Goal: Transaction & Acquisition: Download file/media

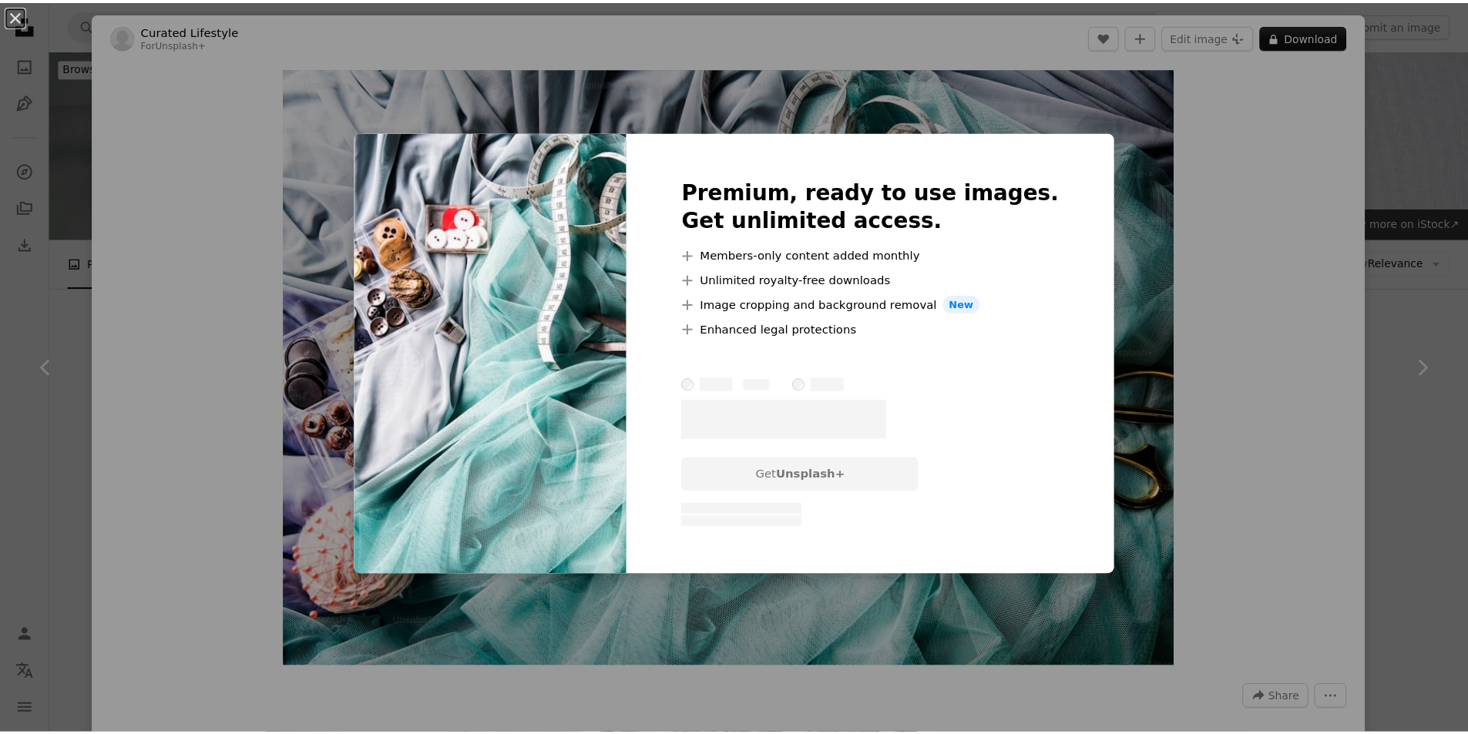
scroll to position [14573, 0]
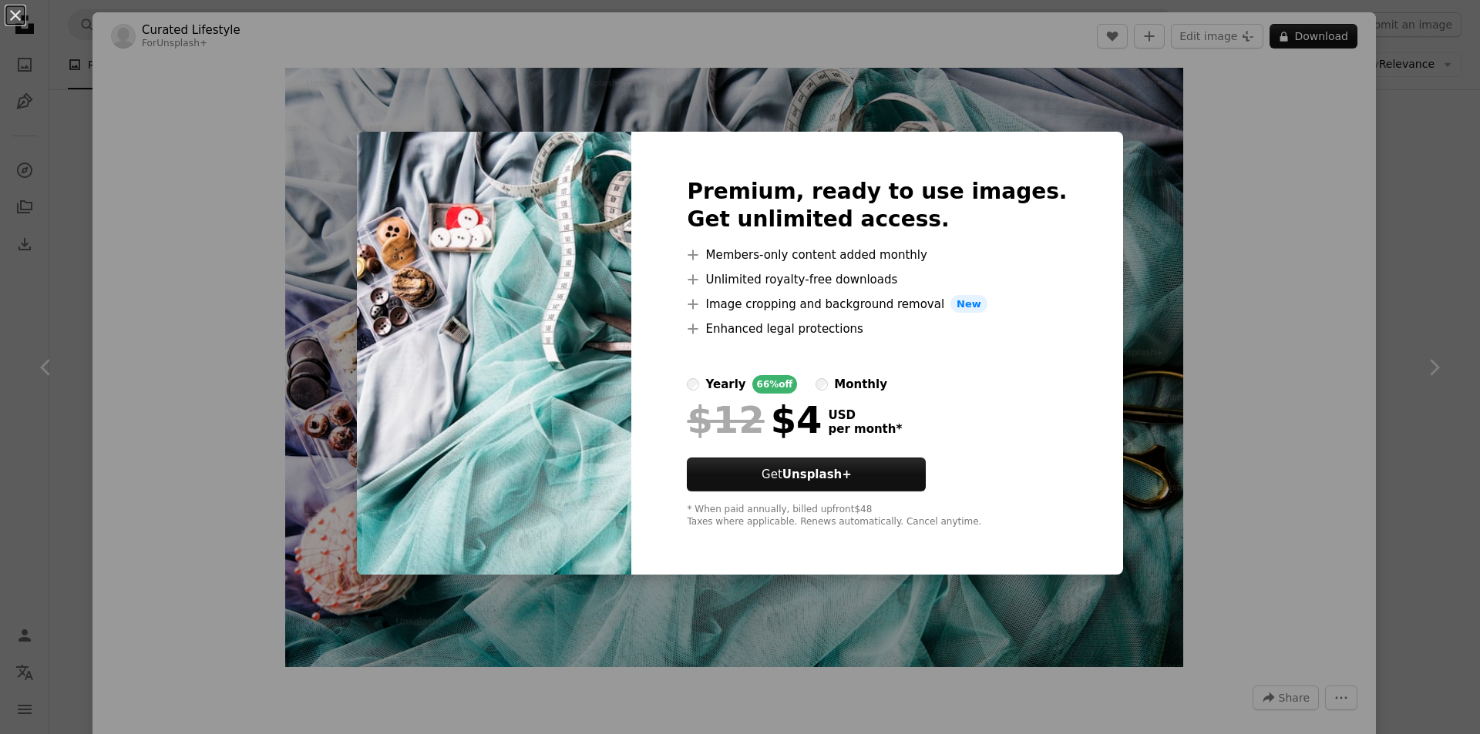
click at [1222, 255] on div "An X shape Premium, ready to use images. Get unlimited access. A plus sign Memb…" at bounding box center [740, 367] width 1480 height 734
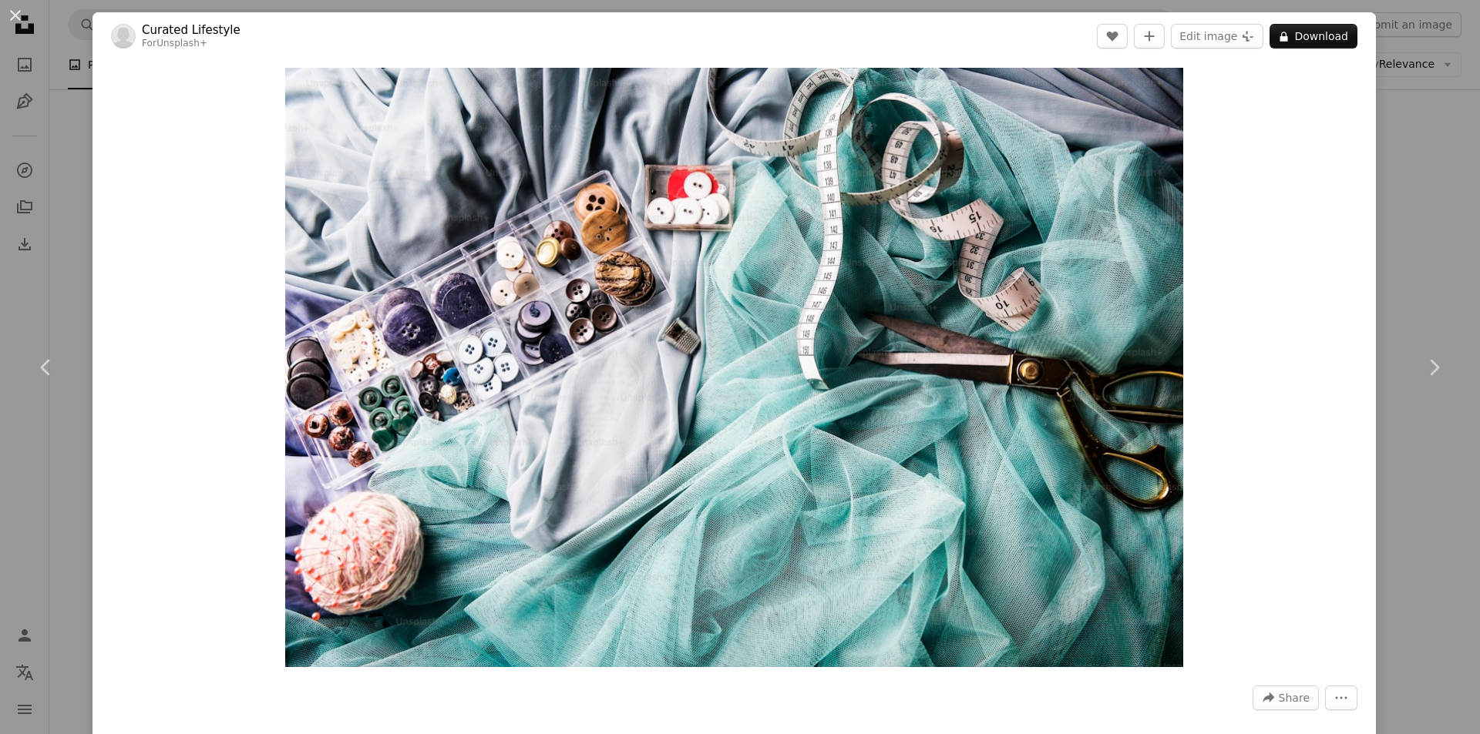
click at [1389, 281] on div "An X shape Chevron left Chevron right Curated Lifestyle For Unsplash+ A heart A…" at bounding box center [740, 367] width 1480 height 734
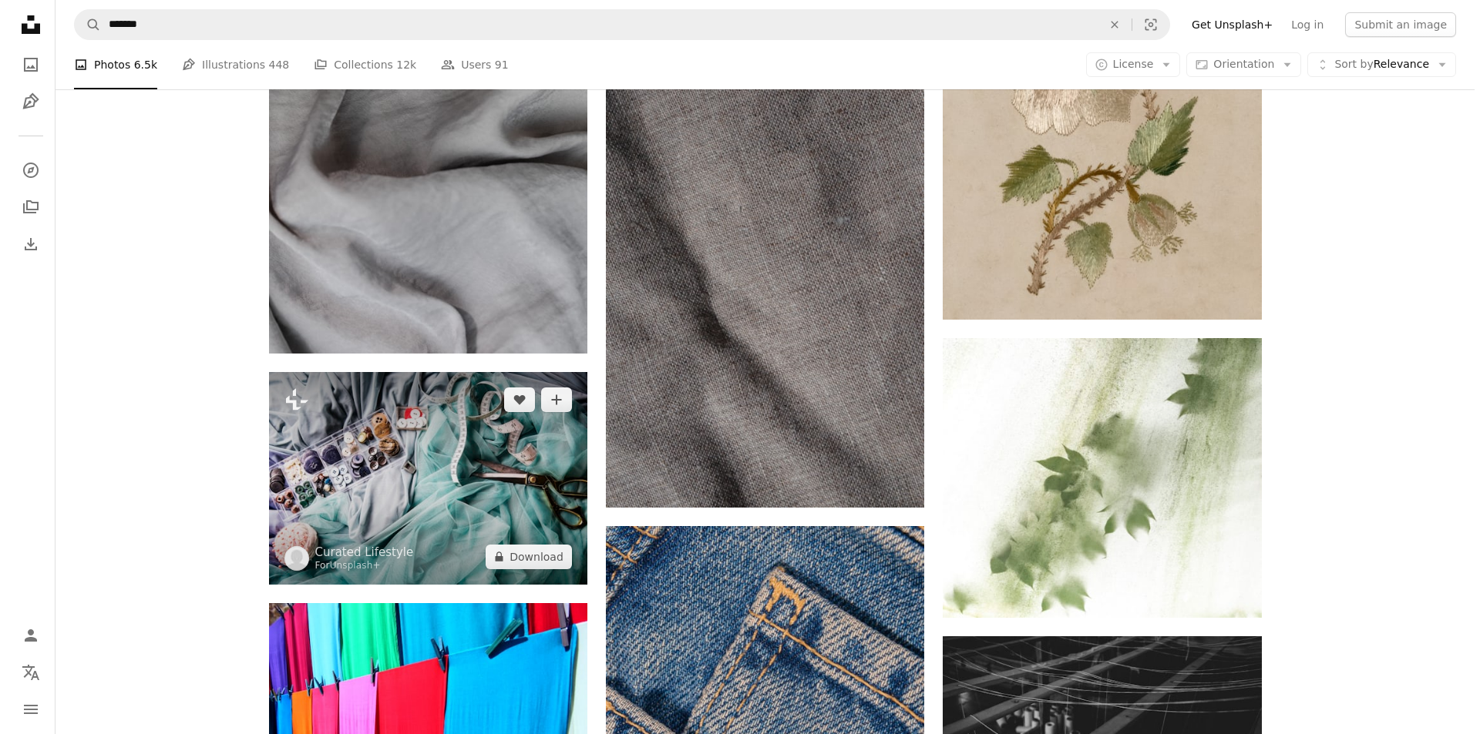
scroll to position [14650, 0]
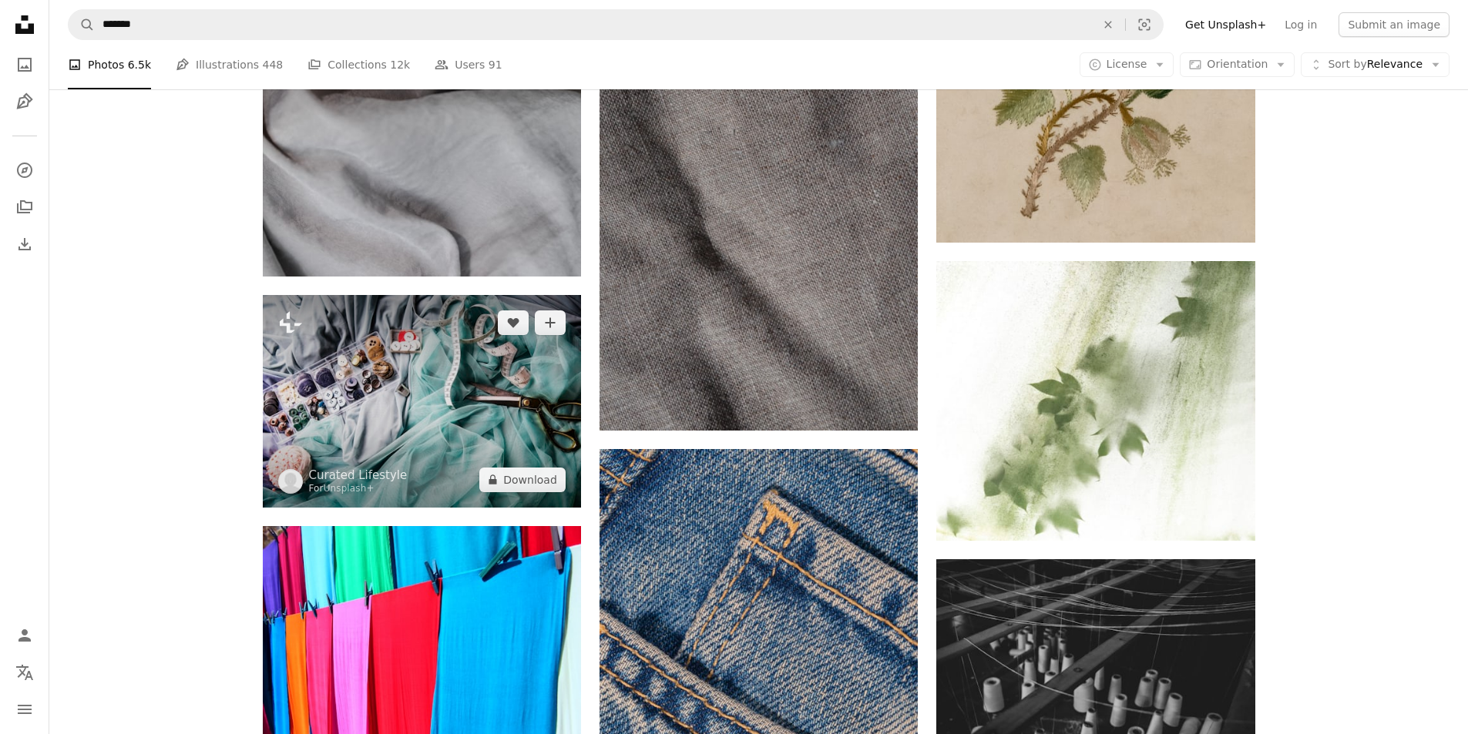
click at [445, 394] on img at bounding box center [422, 401] width 318 height 213
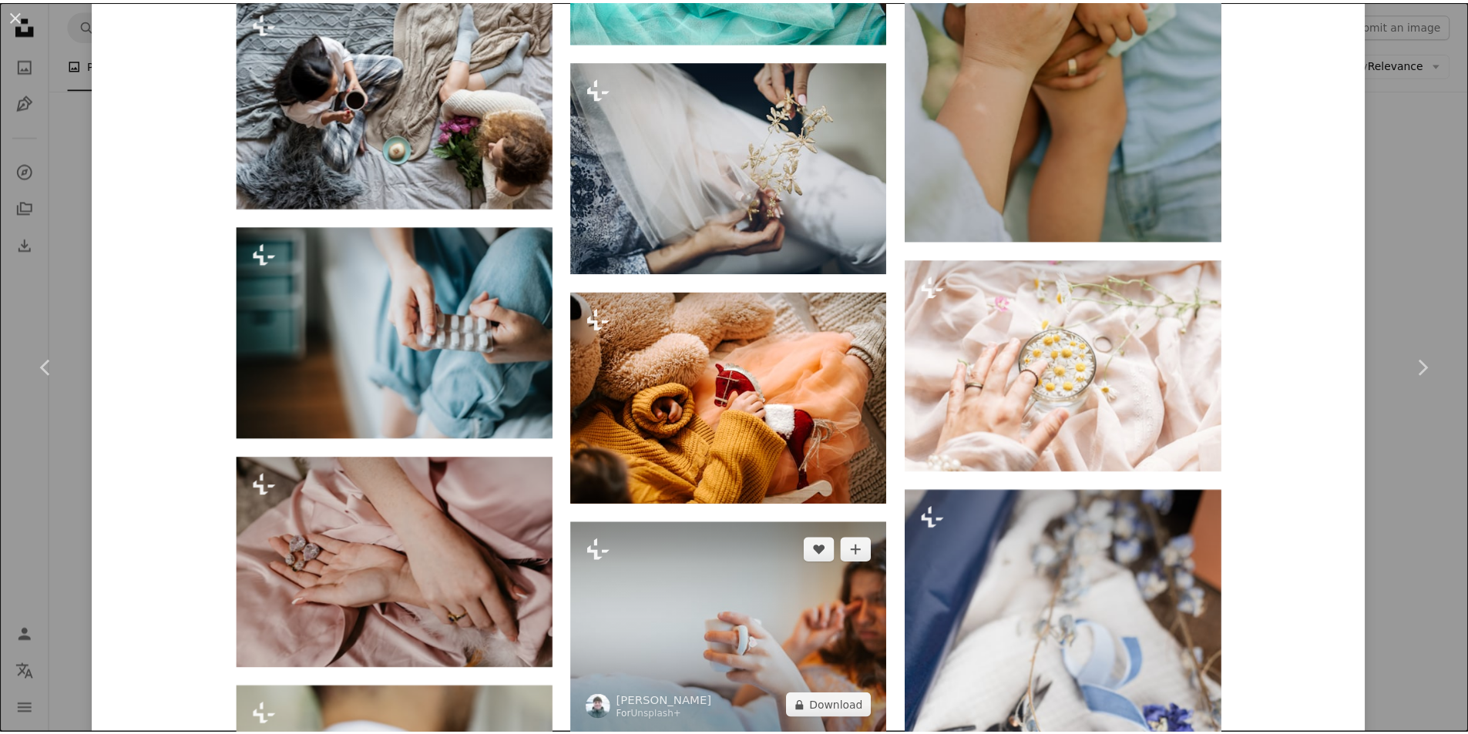
scroll to position [1773, 0]
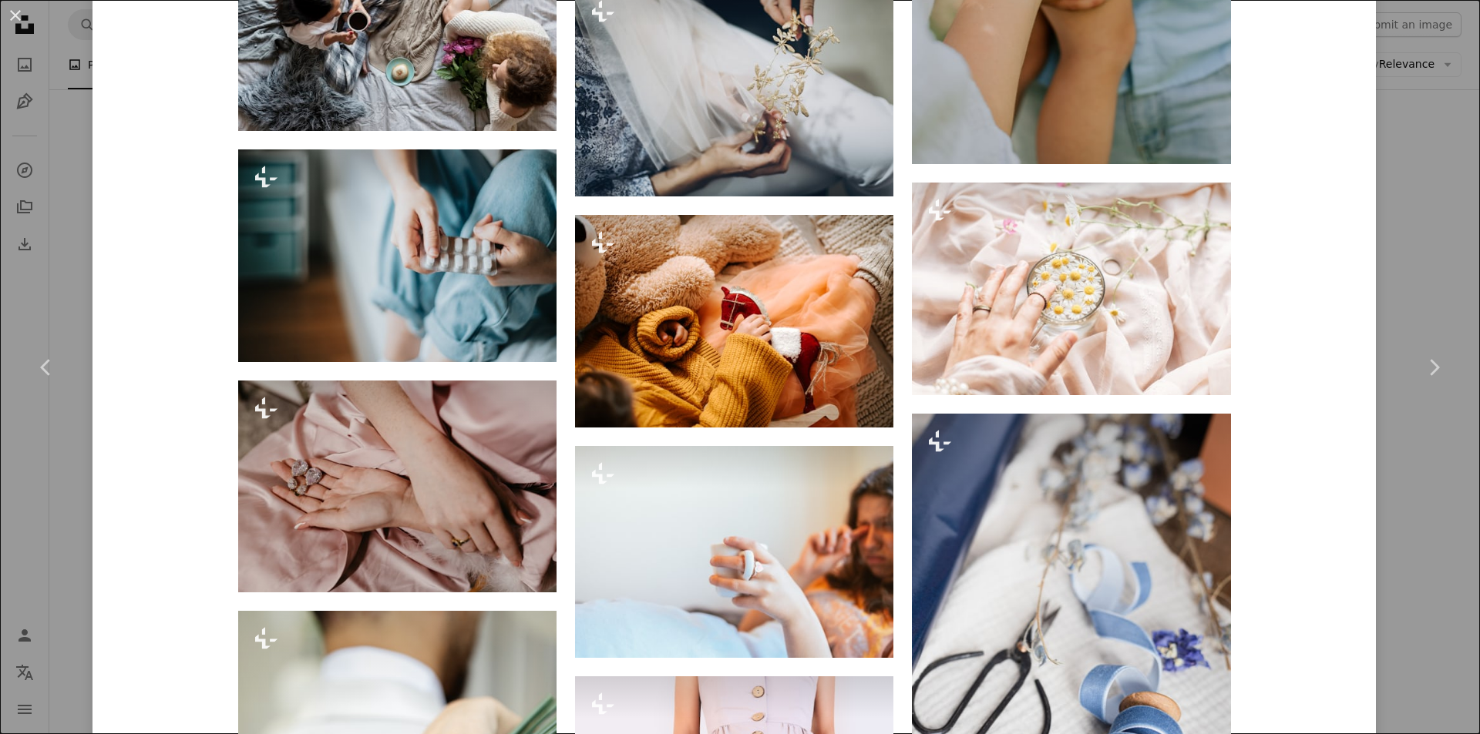
click at [1431, 521] on div "An X shape Chevron left Chevron right Curated Lifestyle For Unsplash+ A heart A…" at bounding box center [740, 367] width 1480 height 734
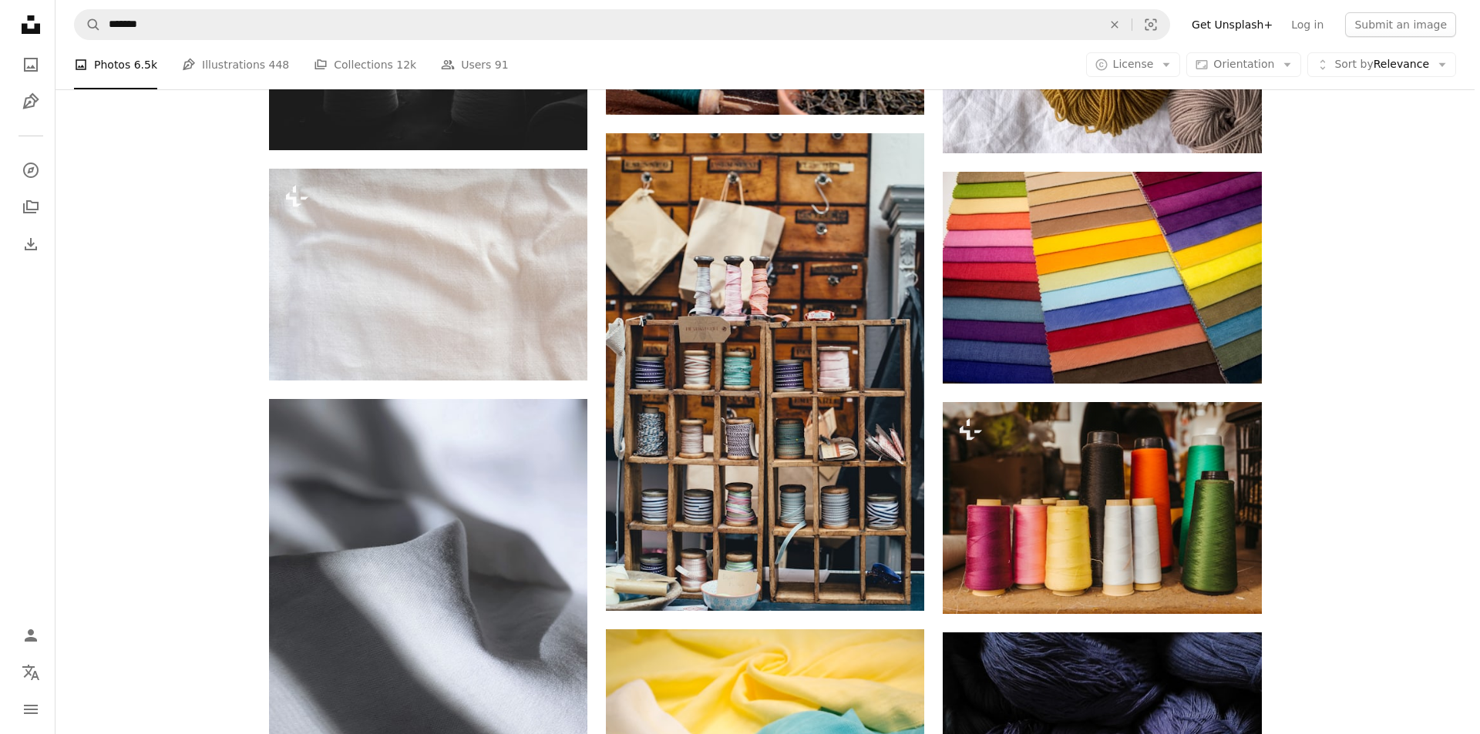
scroll to position [4470, 0]
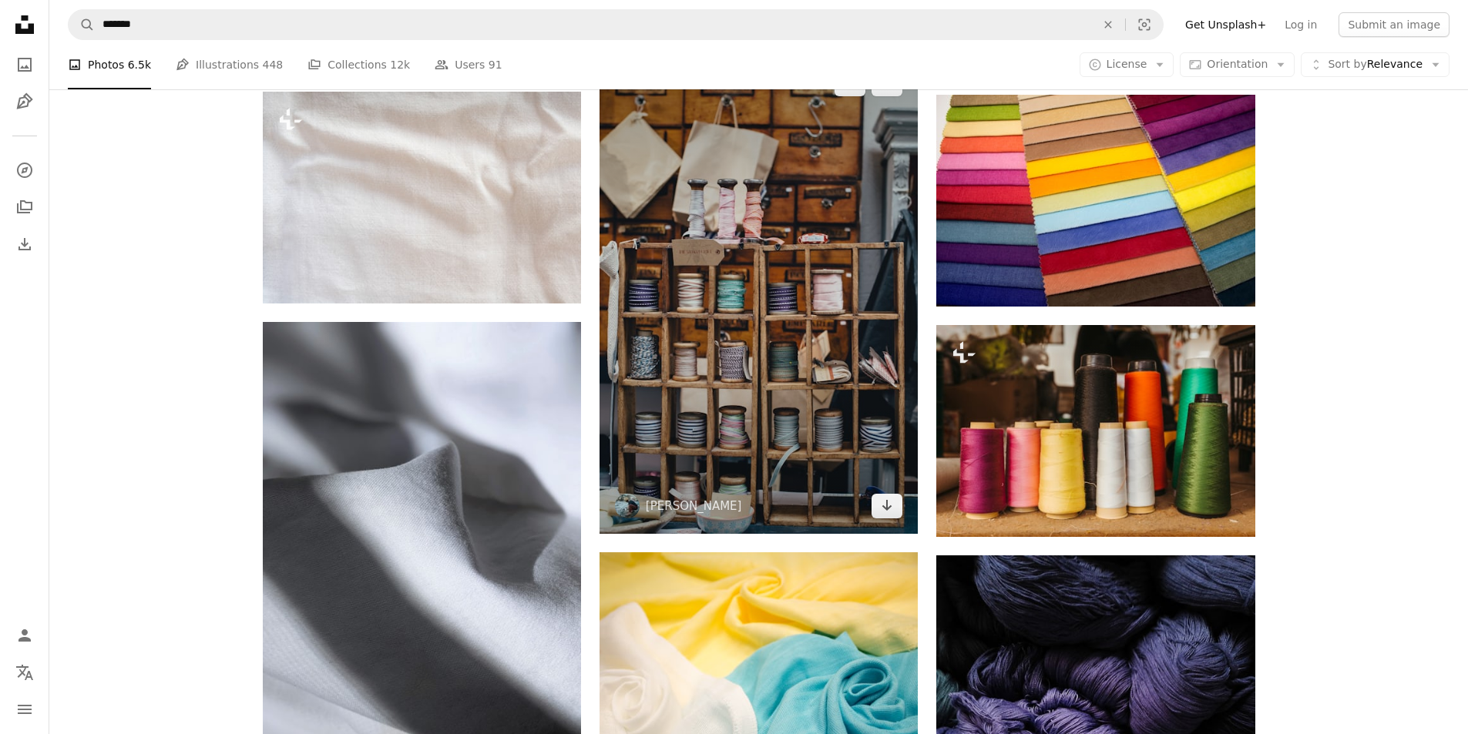
click at [696, 364] on img at bounding box center [759, 295] width 318 height 479
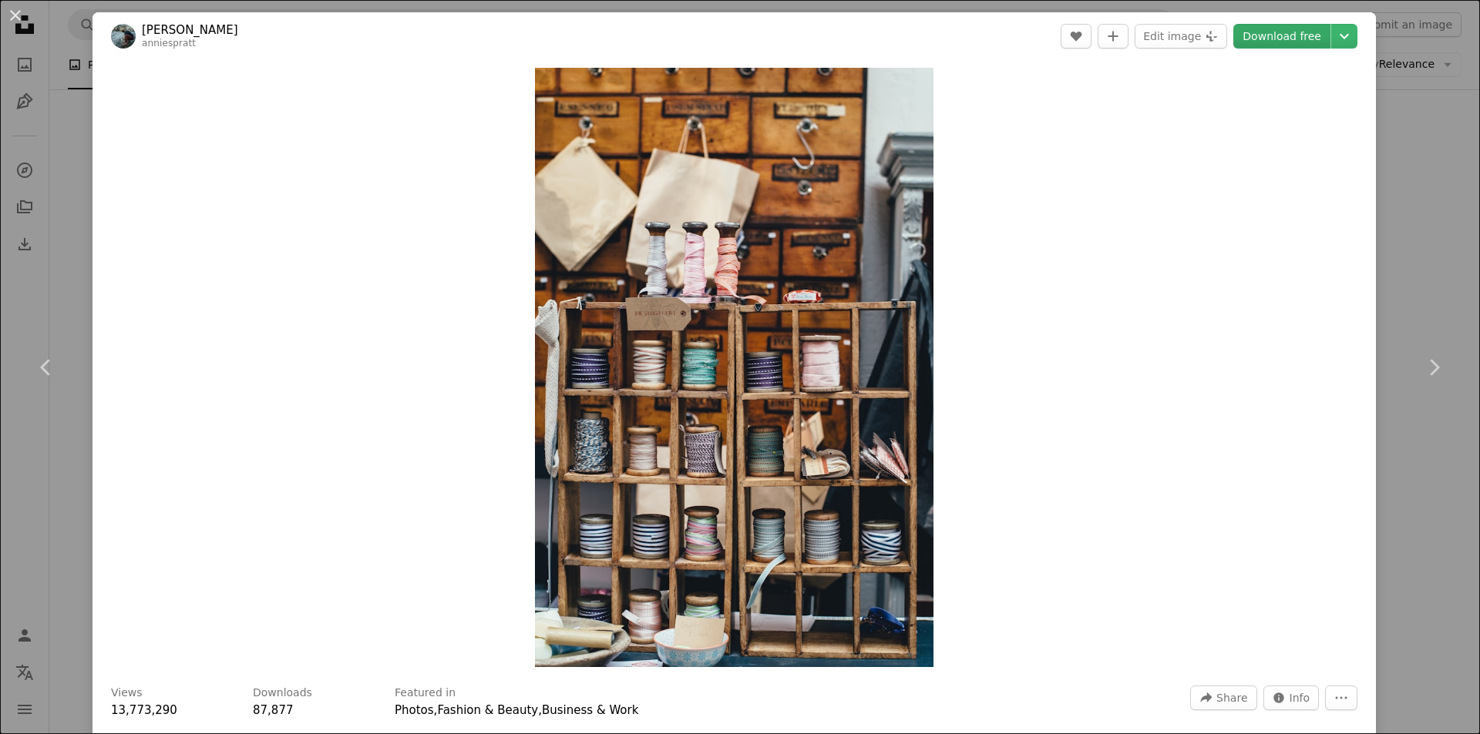
click at [1279, 32] on link "Download free" at bounding box center [1281, 36] width 97 height 25
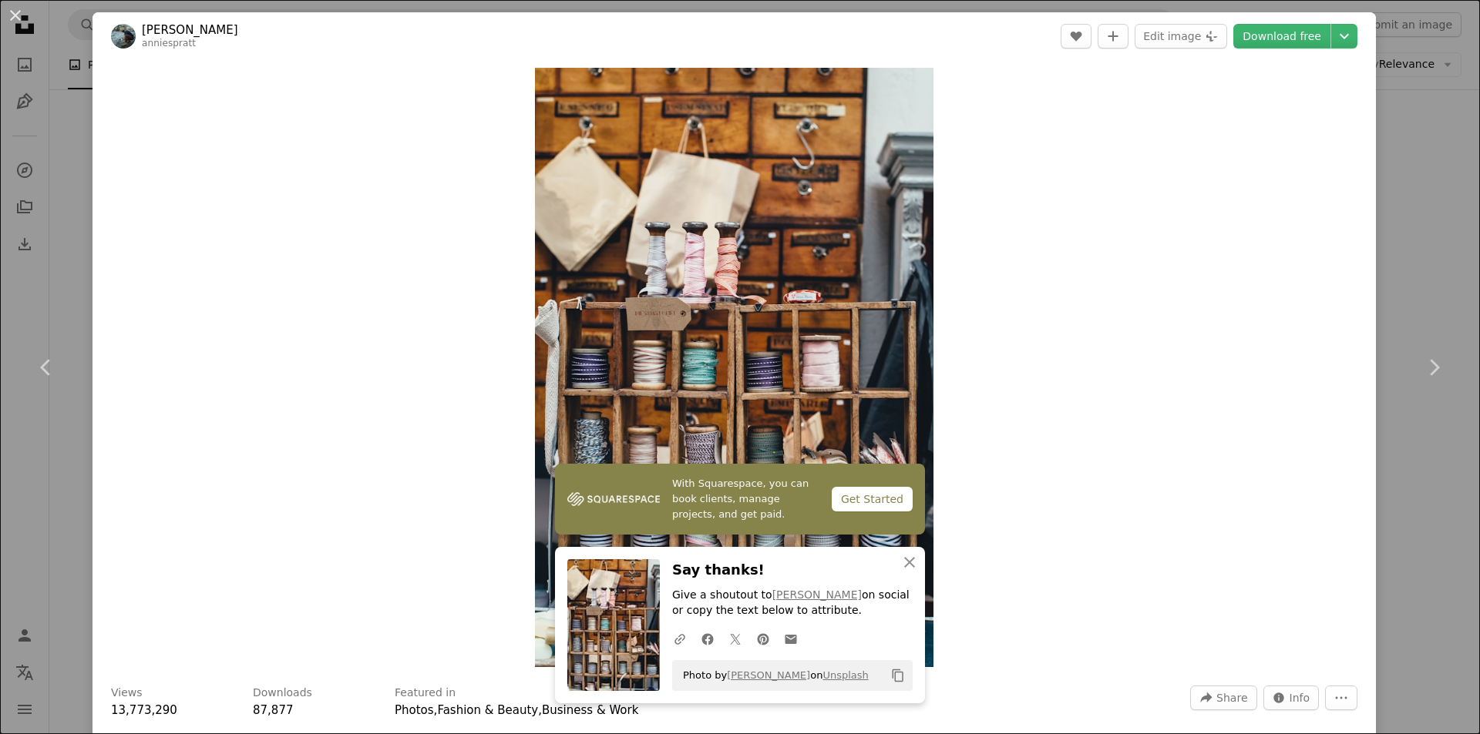
drag, startPoint x: 1411, startPoint y: 295, endPoint x: 1308, endPoint y: 361, distance: 122.7
click at [1411, 295] on link "Chevron right" at bounding box center [1433, 368] width 92 height 148
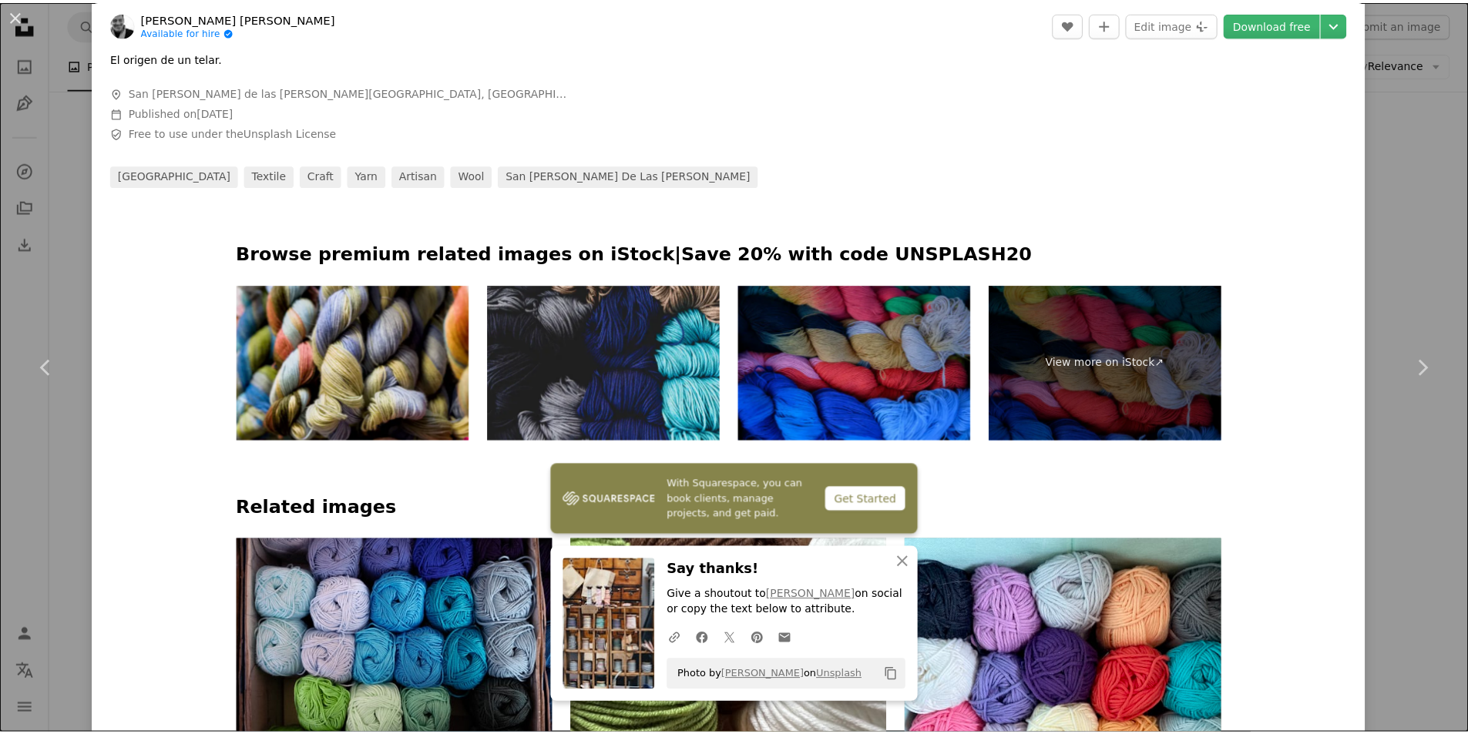
scroll to position [771, 0]
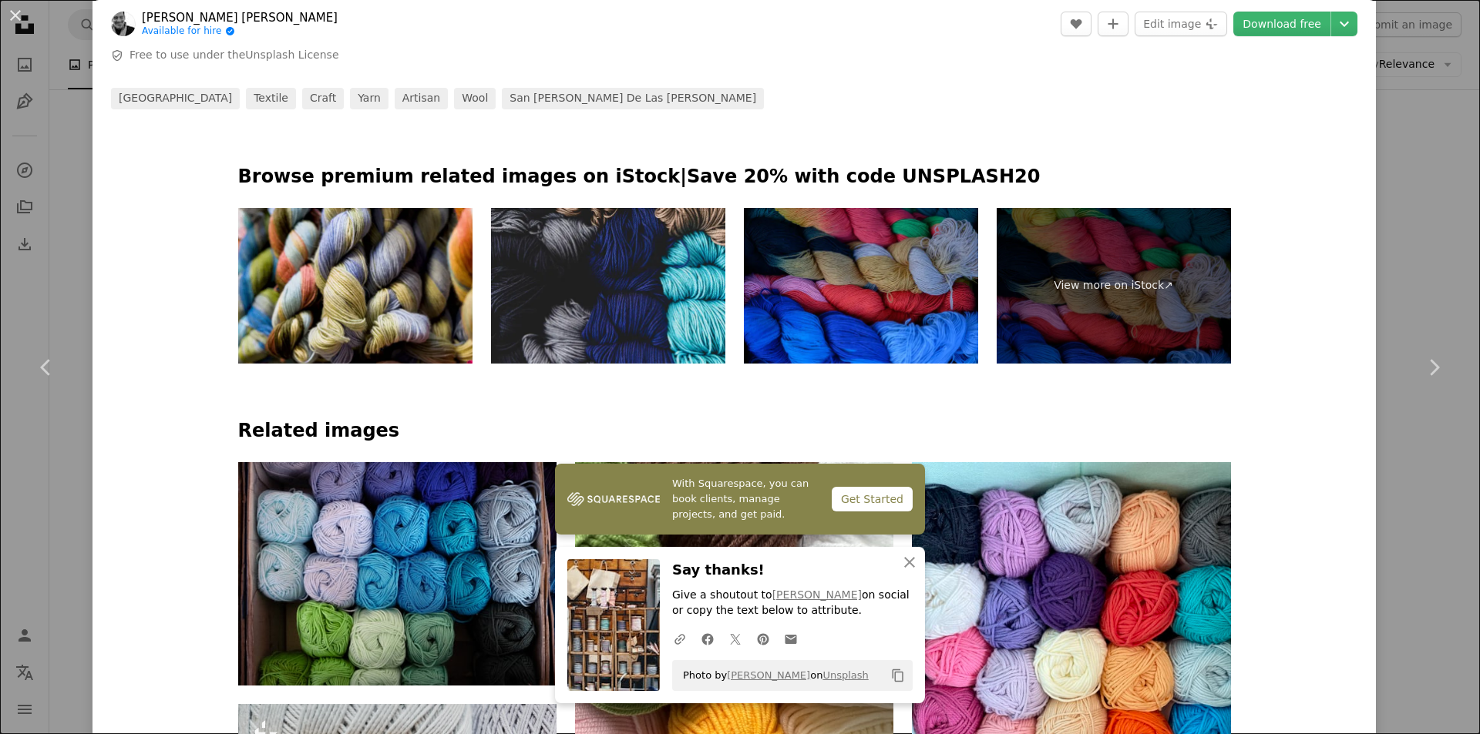
click at [1396, 545] on div "An X shape Chevron left Chevron right With Squarespace, you can book clients, m…" at bounding box center [740, 367] width 1480 height 734
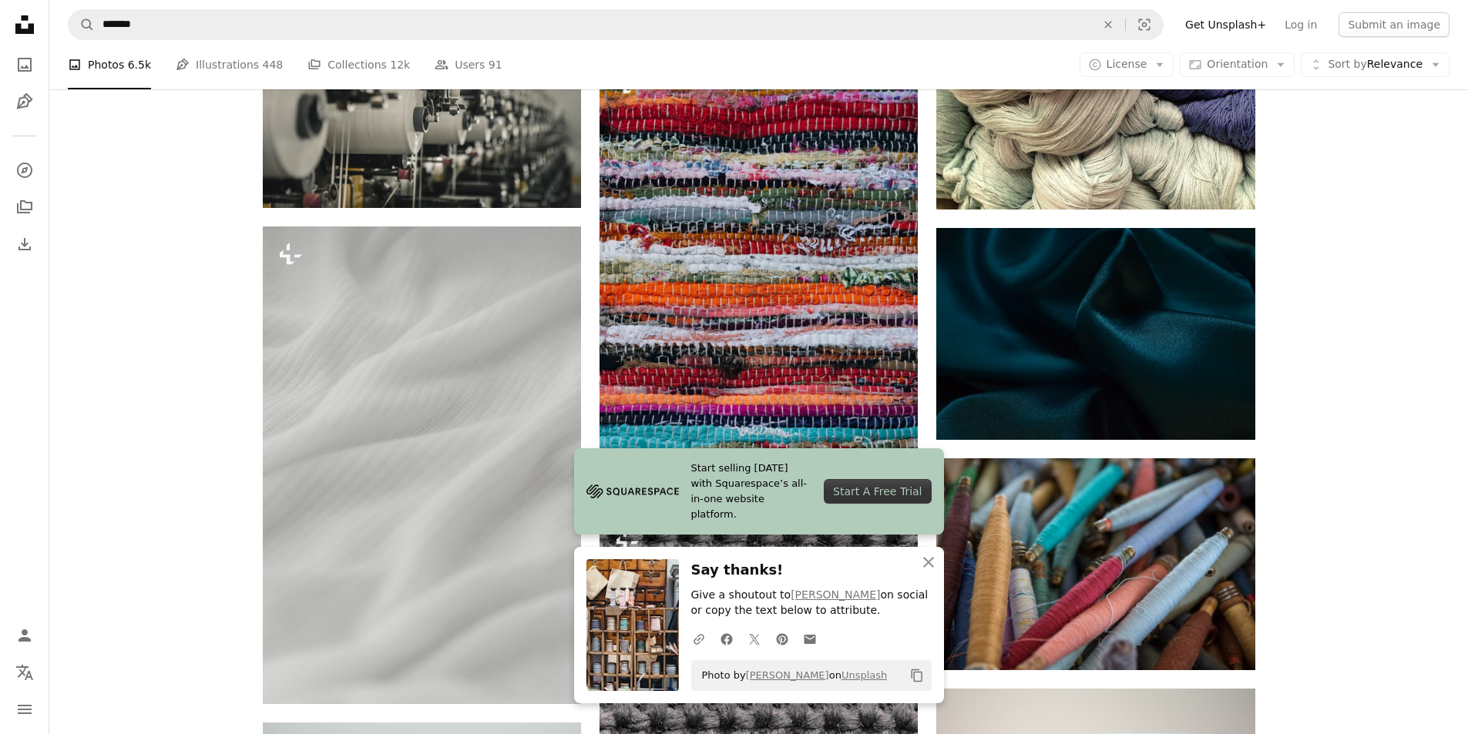
scroll to position [5318, 0]
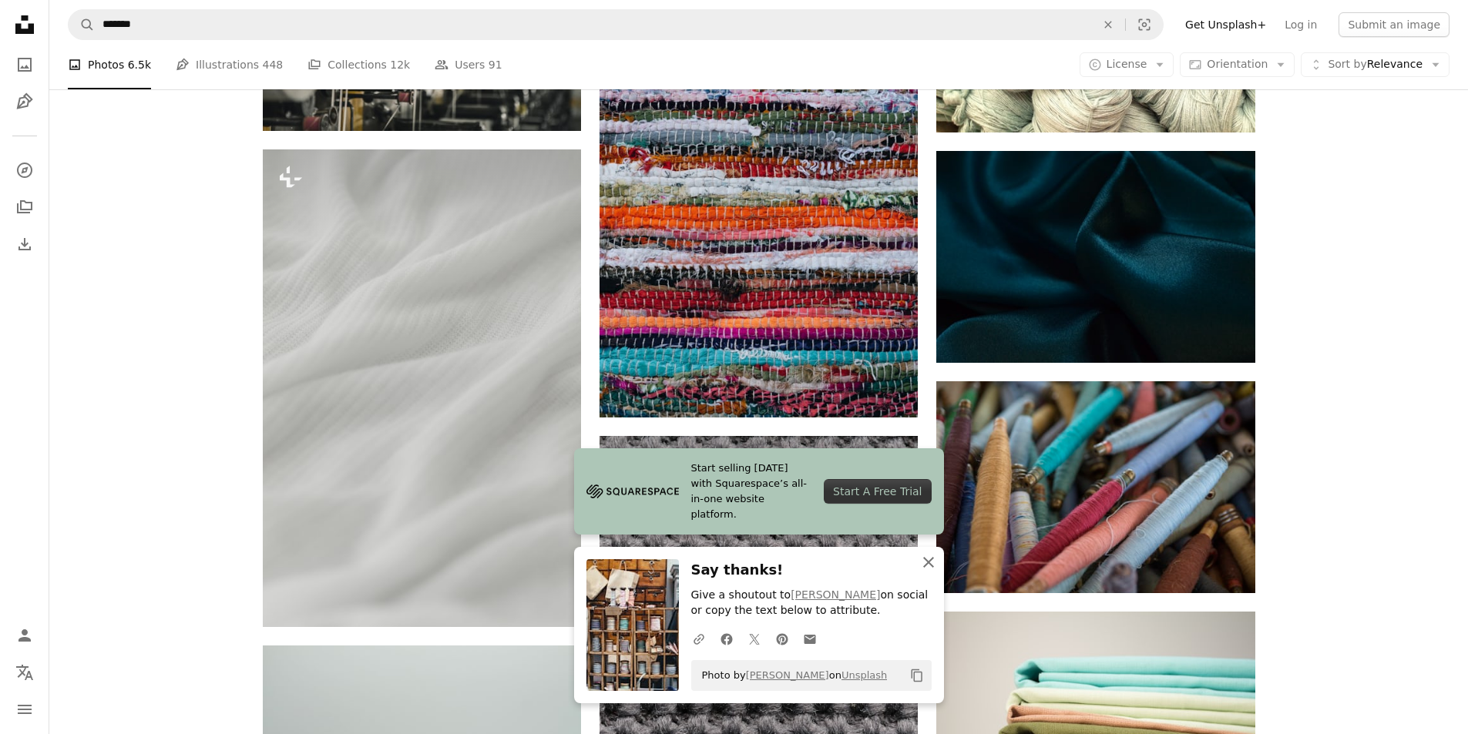
click at [930, 561] on icon "An X shape" at bounding box center [928, 562] width 18 height 18
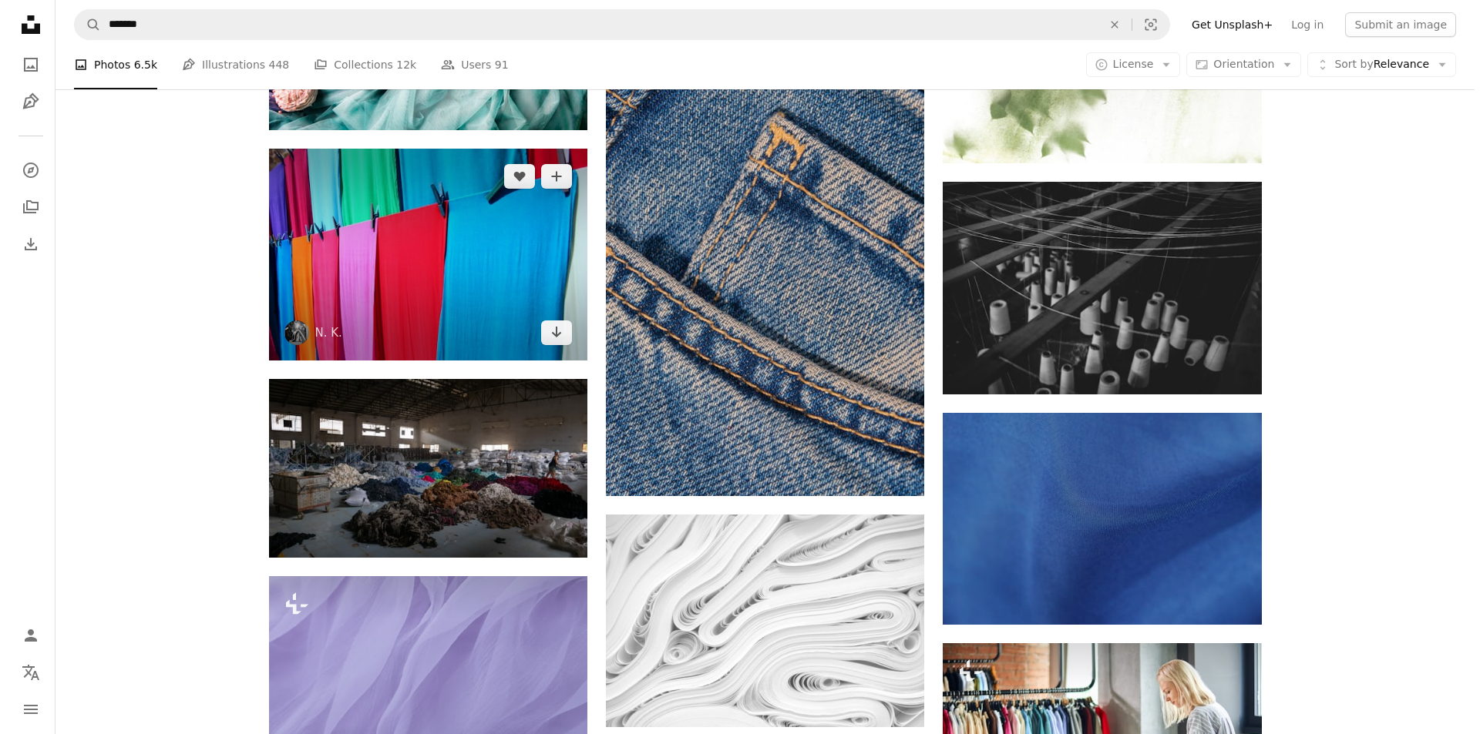
scroll to position [15105, 0]
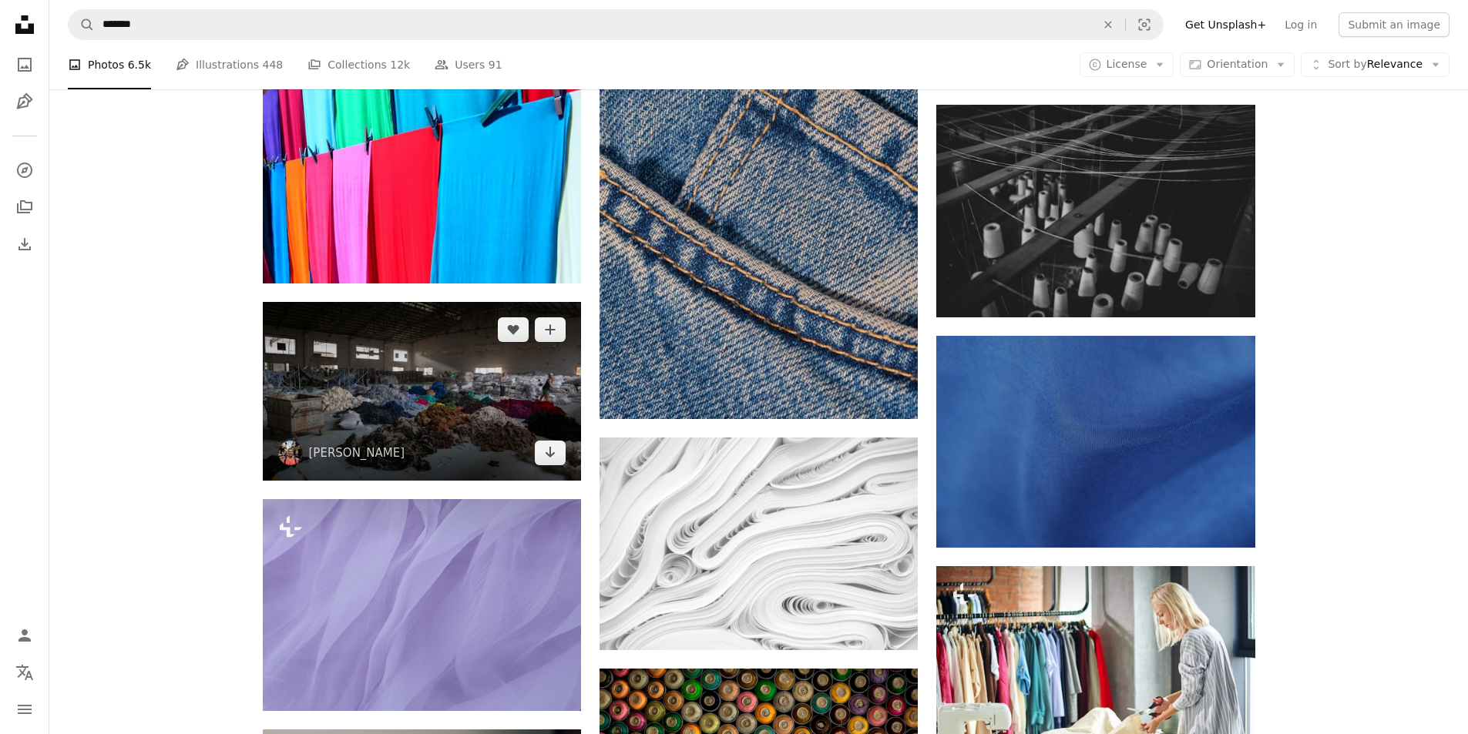
click at [455, 385] on img at bounding box center [422, 391] width 318 height 179
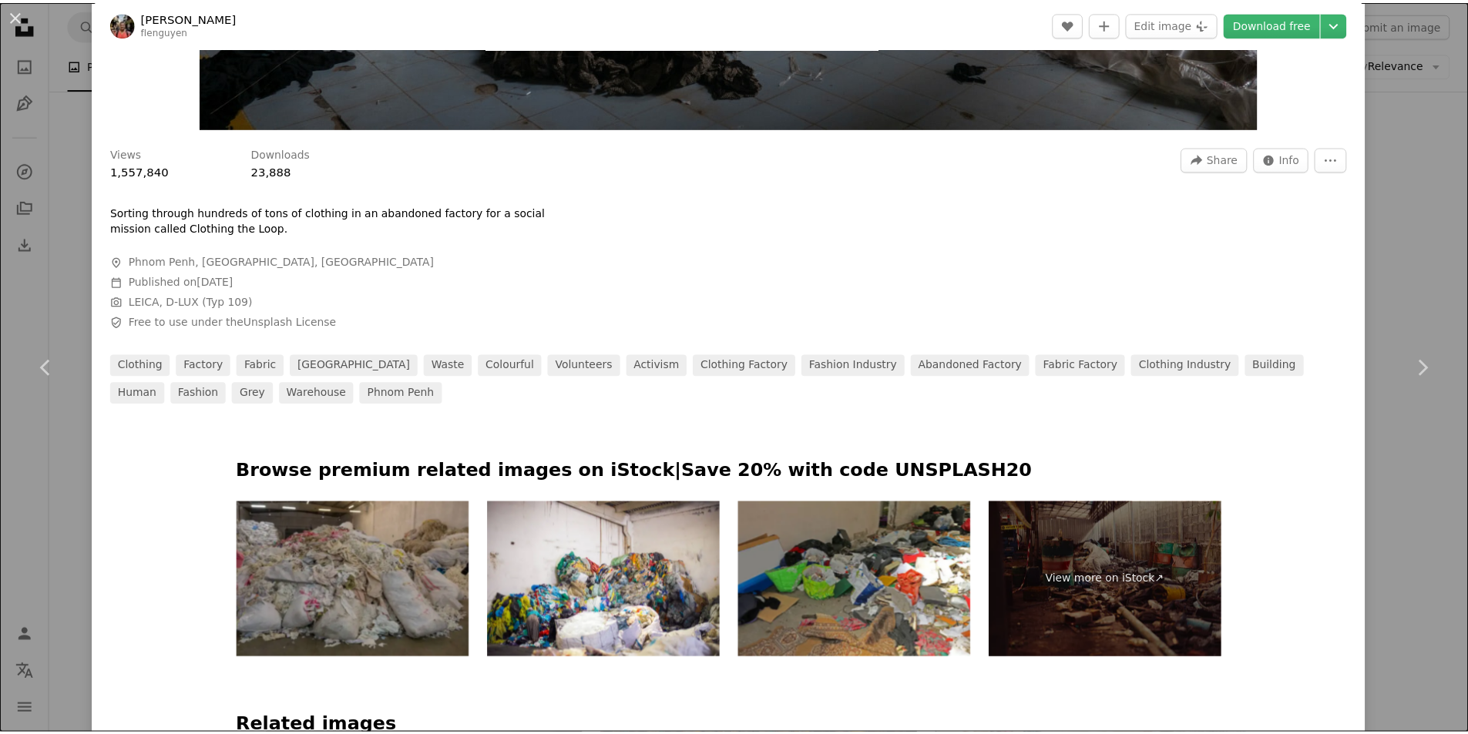
scroll to position [617, 0]
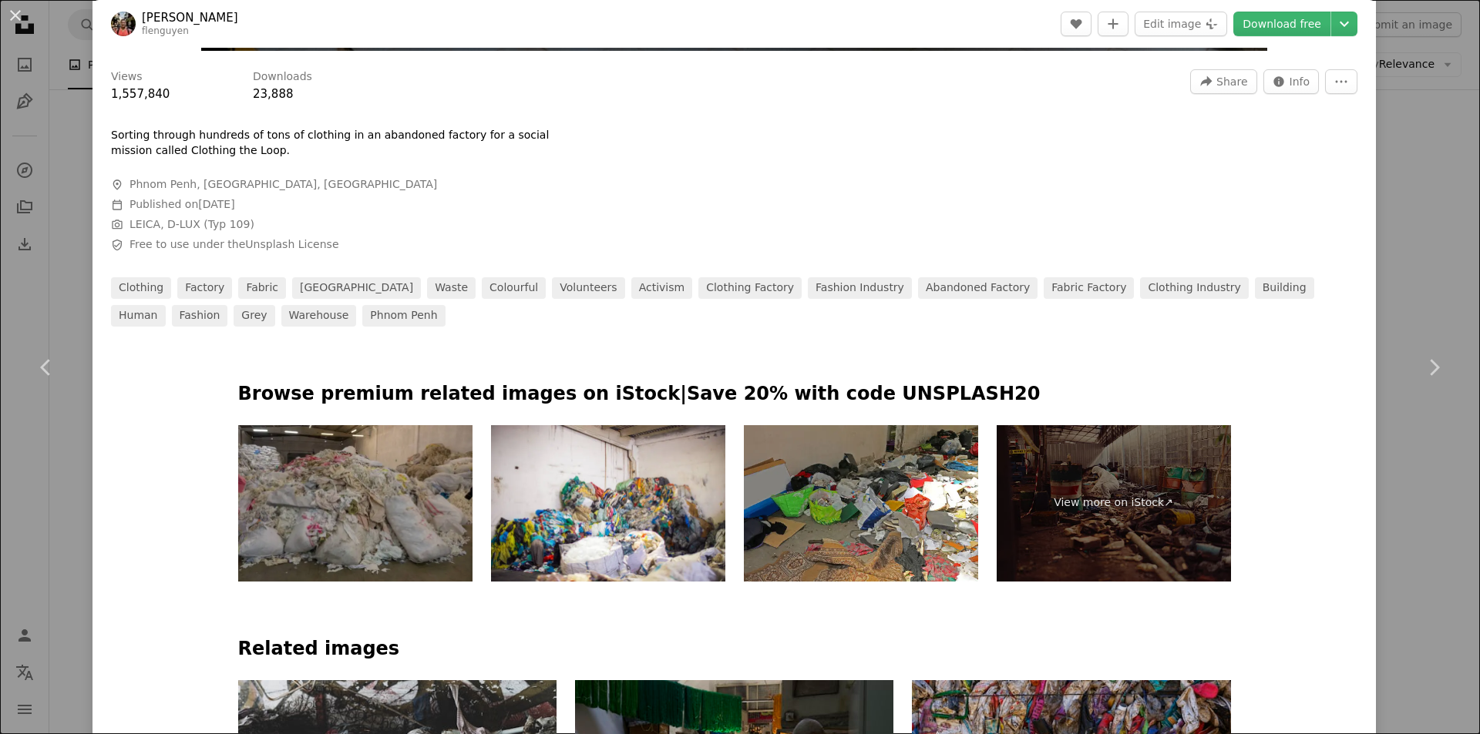
click at [1373, 512] on div "An X shape Chevron left Chevron right [PERSON_NAME] flenguyen A heart A plus si…" at bounding box center [740, 367] width 1480 height 734
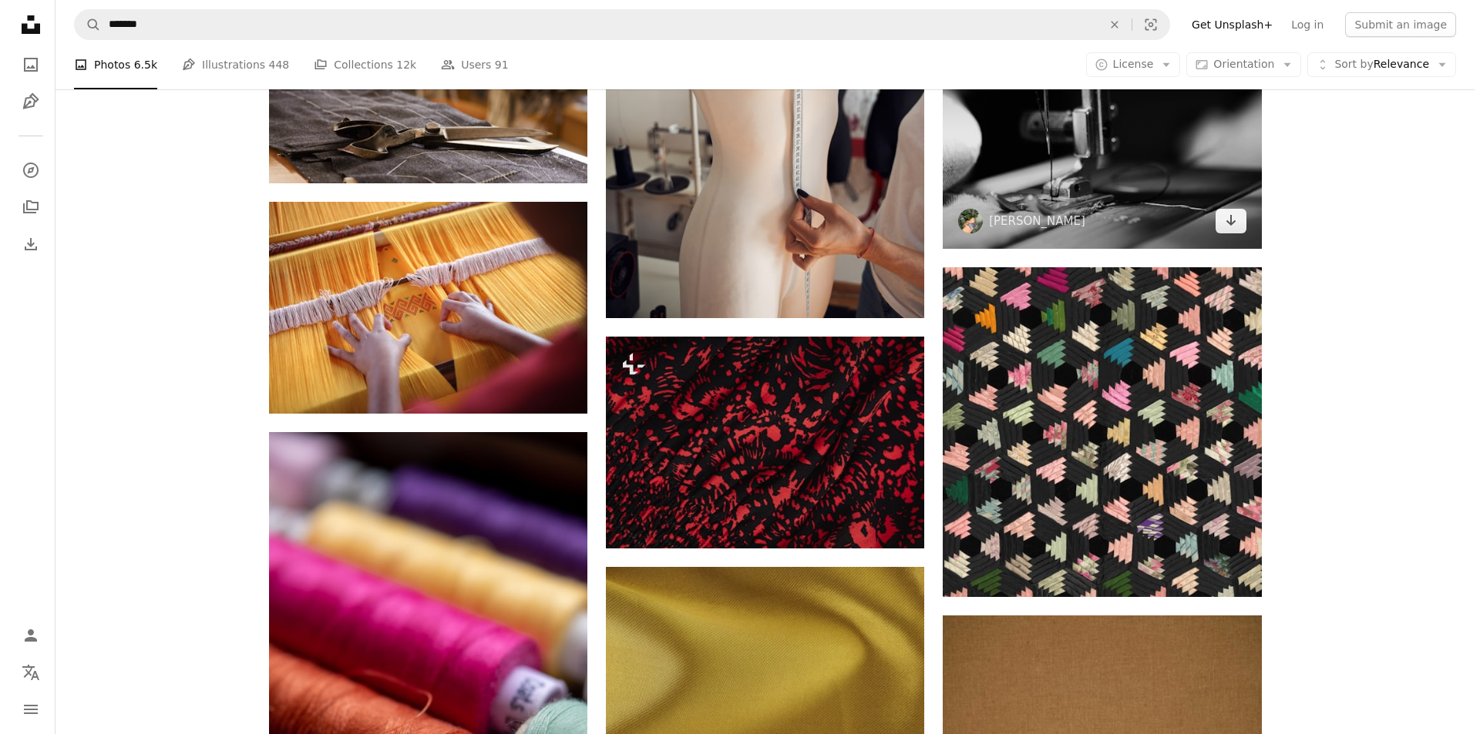
scroll to position [17879, 0]
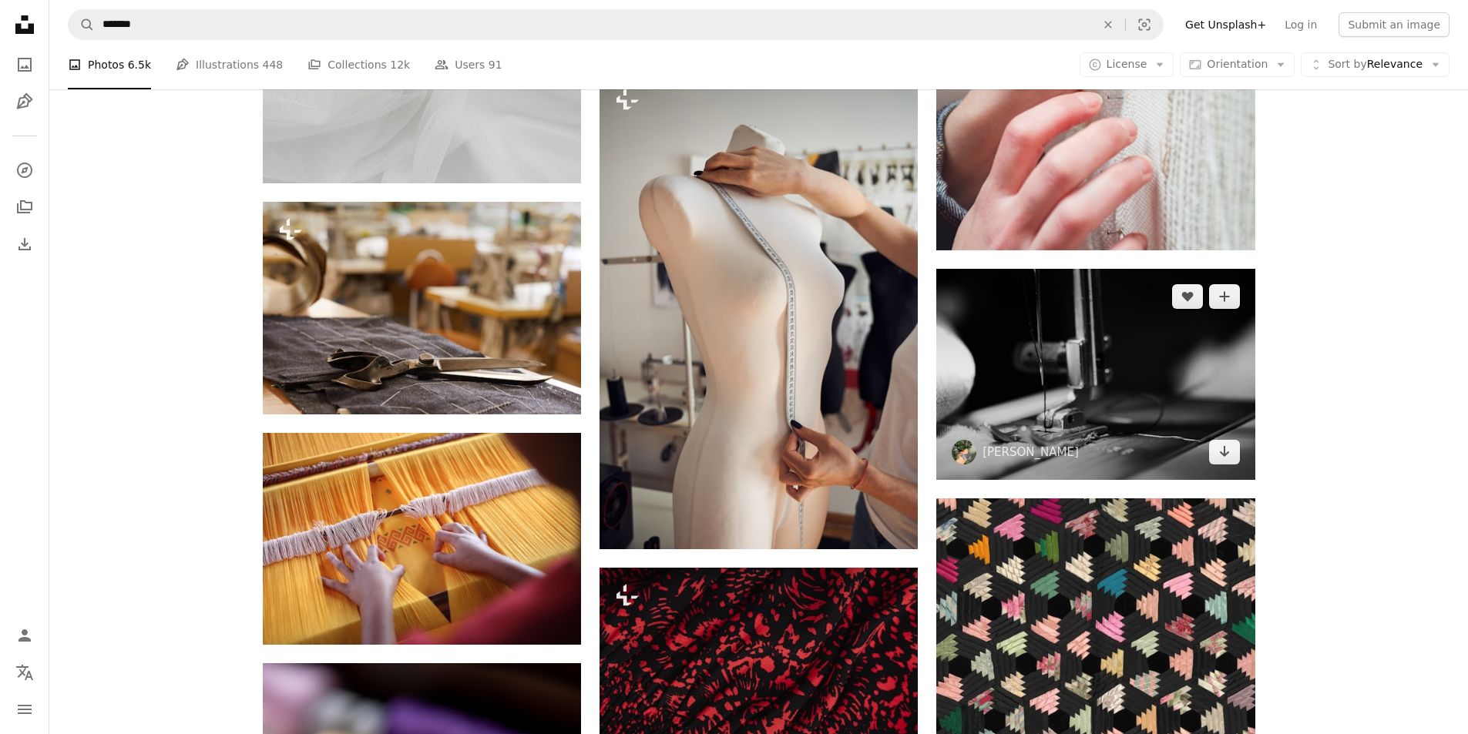
click at [1129, 416] on img at bounding box center [1095, 374] width 318 height 211
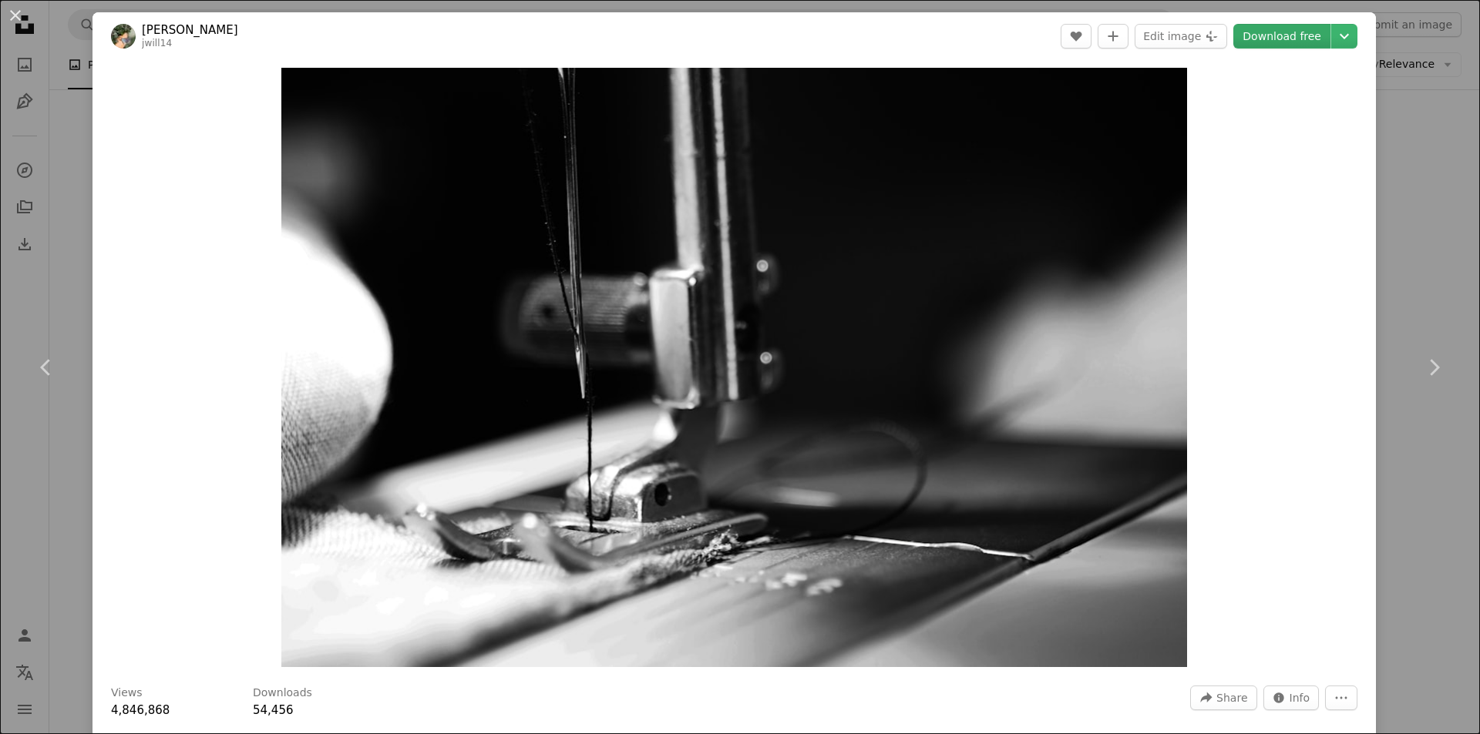
click at [1267, 37] on link "Download free" at bounding box center [1281, 36] width 97 height 25
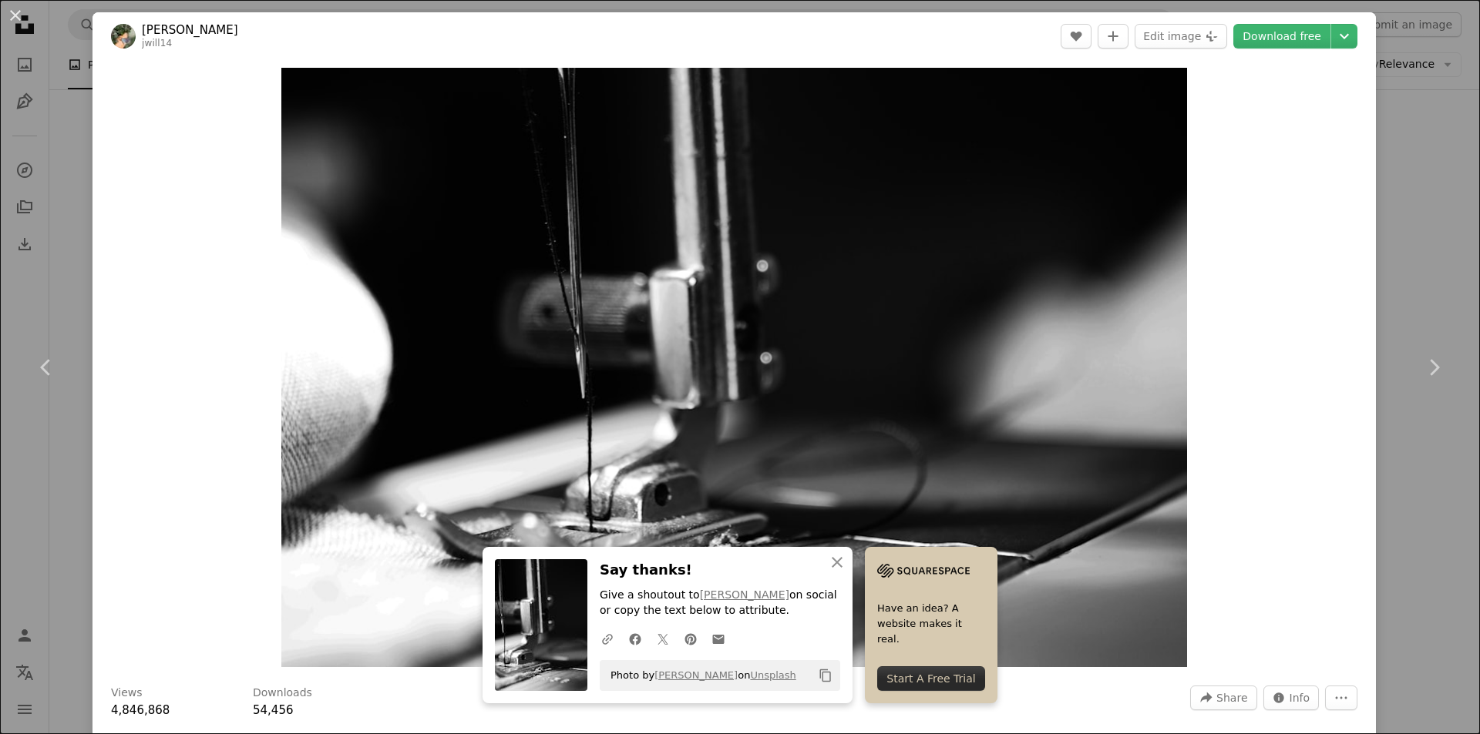
click at [1433, 517] on div "An X shape Chevron left Chevron right An X shape Close Say thanks! Give a shout…" at bounding box center [740, 367] width 1480 height 734
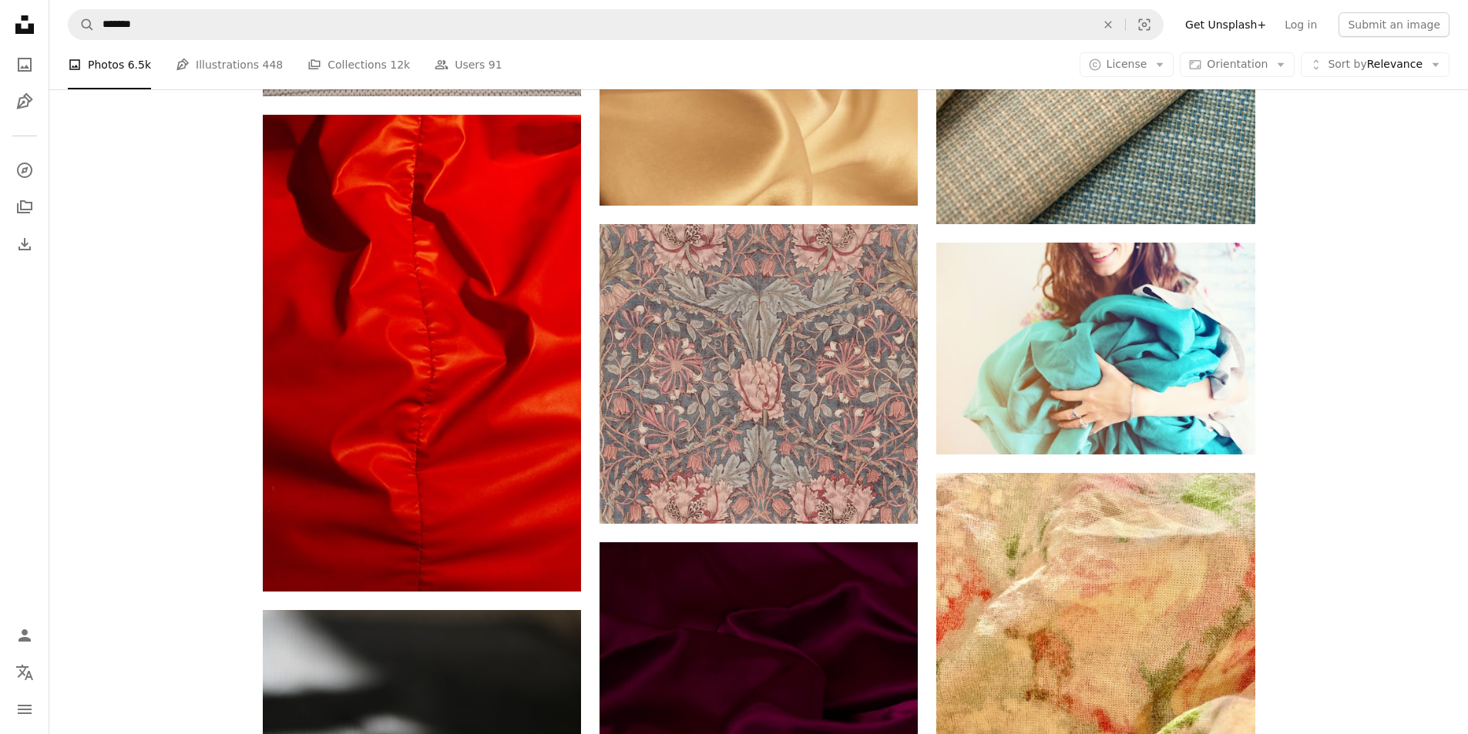
scroll to position [20962, 0]
